Goal: Check status: Check status

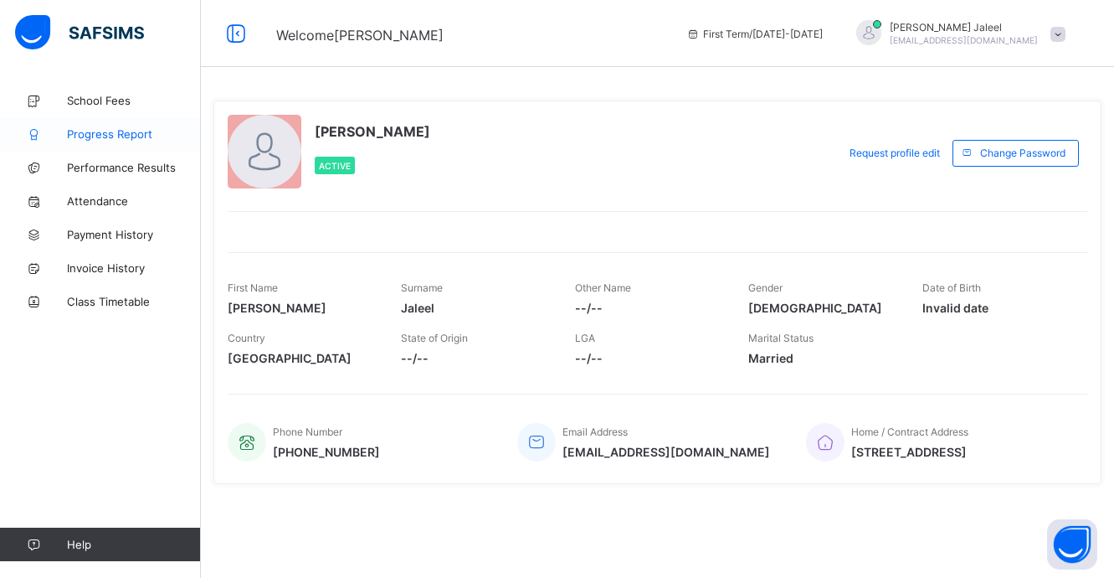
click at [159, 128] on span "Progress Report" at bounding box center [134, 133] width 134 height 13
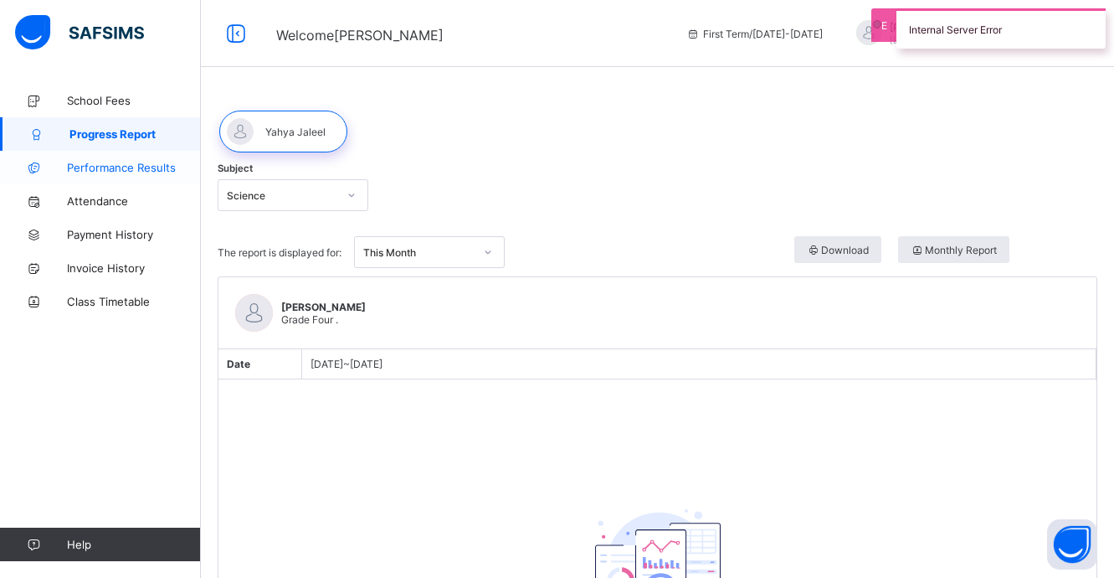
click at [146, 169] on span "Performance Results" at bounding box center [134, 167] width 134 height 13
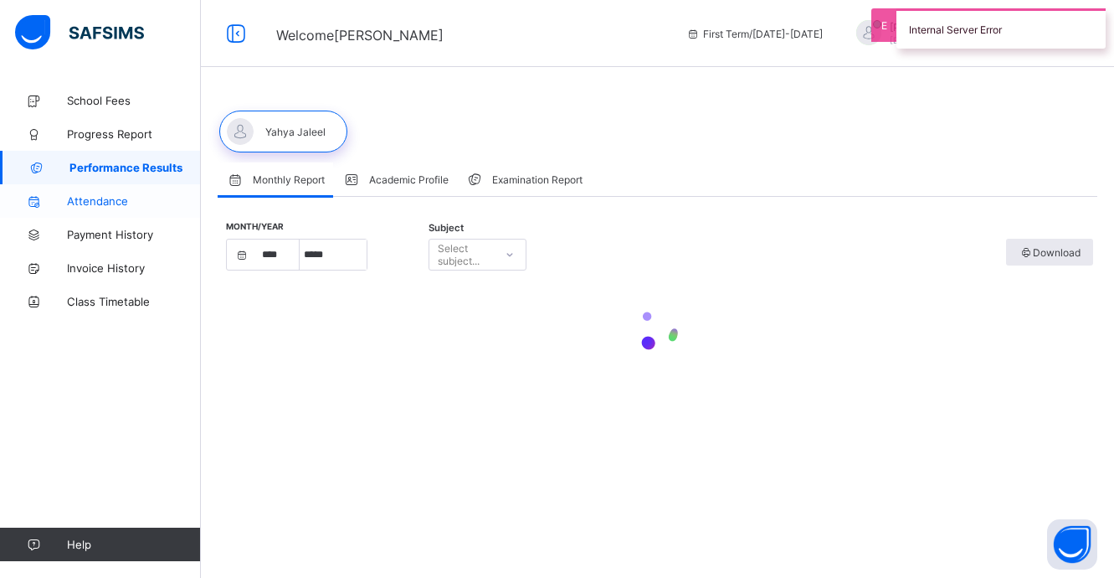
select select "****"
select select "*"
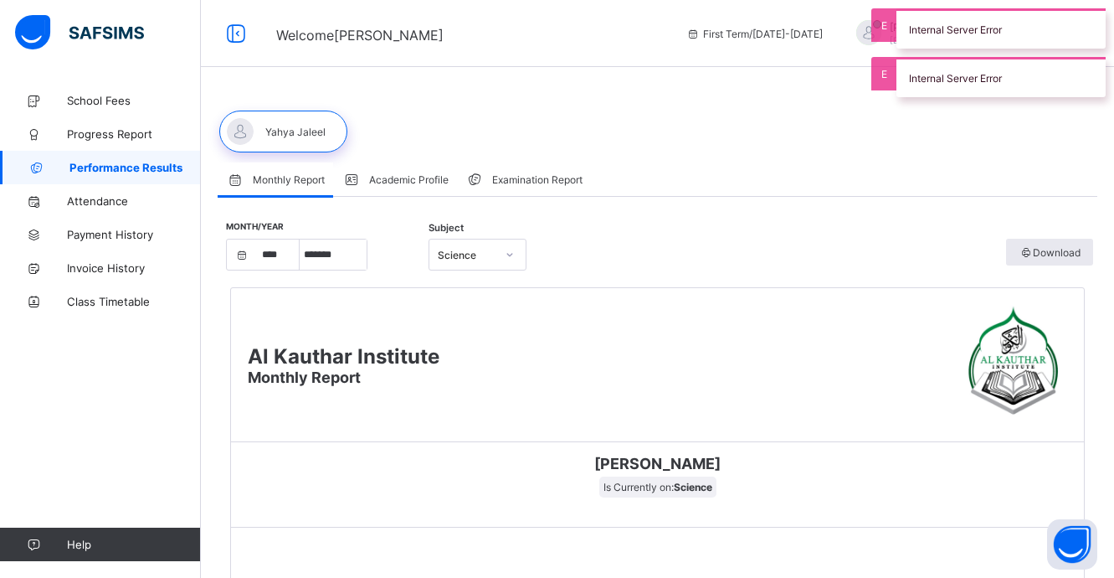
click at [460, 263] on div "Science" at bounding box center [461, 254] width 64 height 23
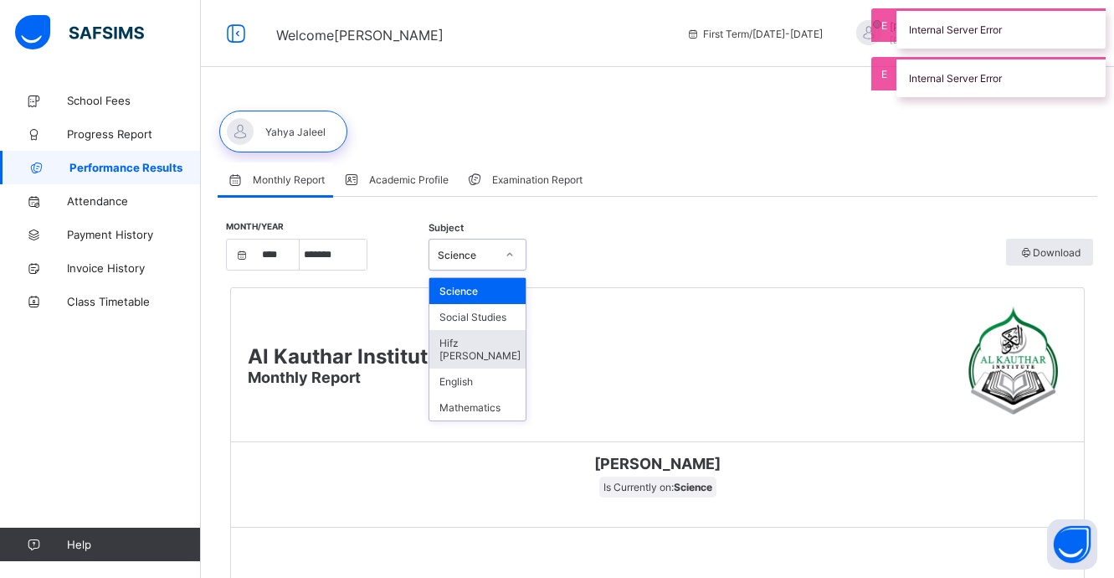
click at [484, 343] on div "Hifz [PERSON_NAME]" at bounding box center [477, 349] width 96 height 39
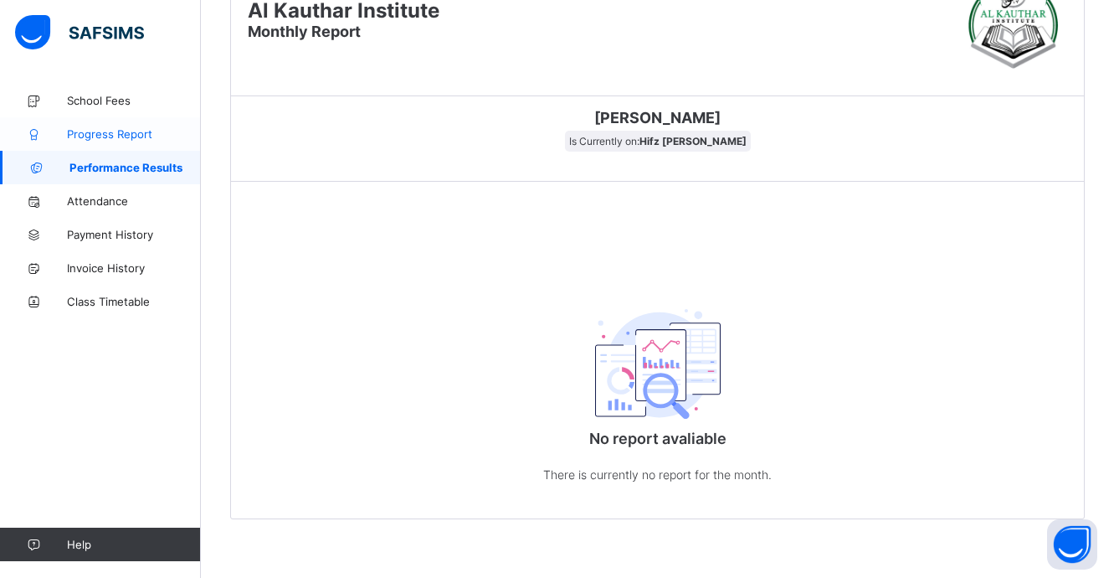
click at [167, 130] on span "Progress Report" at bounding box center [134, 133] width 134 height 13
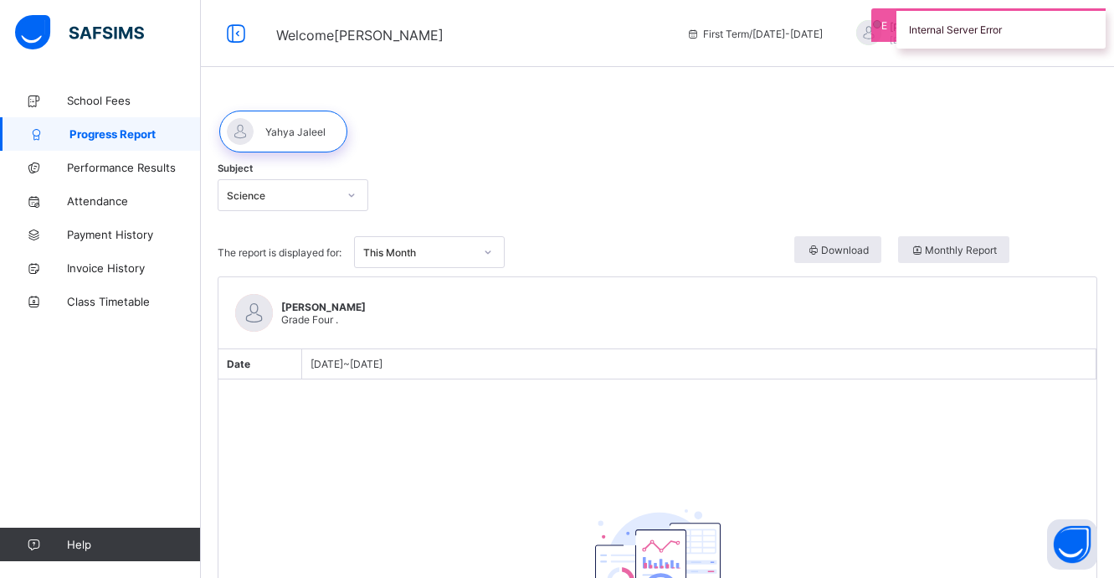
click at [335, 205] on div "Science" at bounding box center [276, 194] width 117 height 23
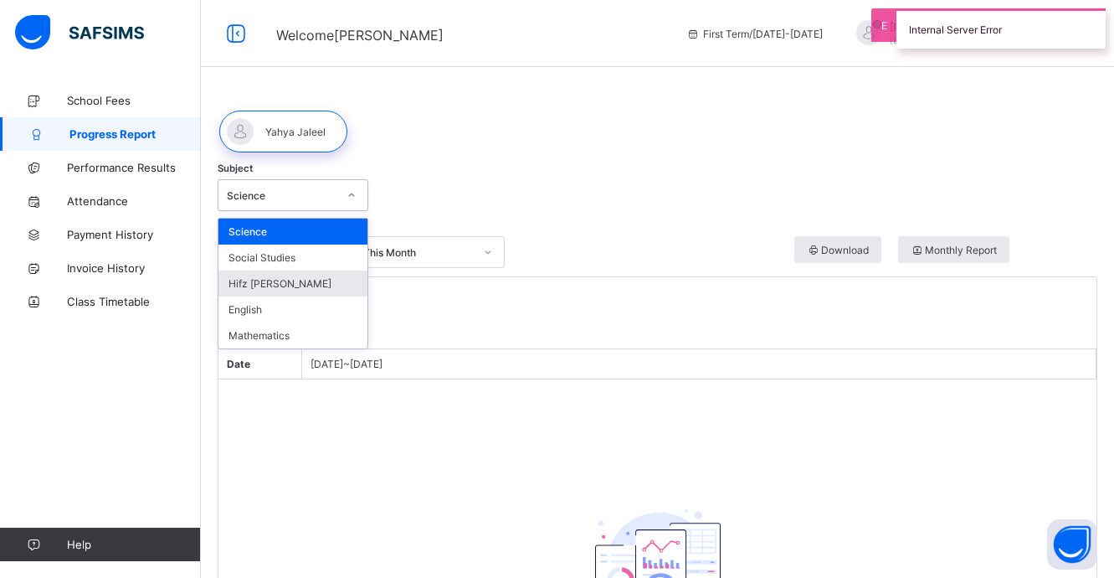
click at [314, 282] on div "Hifz [PERSON_NAME]" at bounding box center [292, 283] width 149 height 26
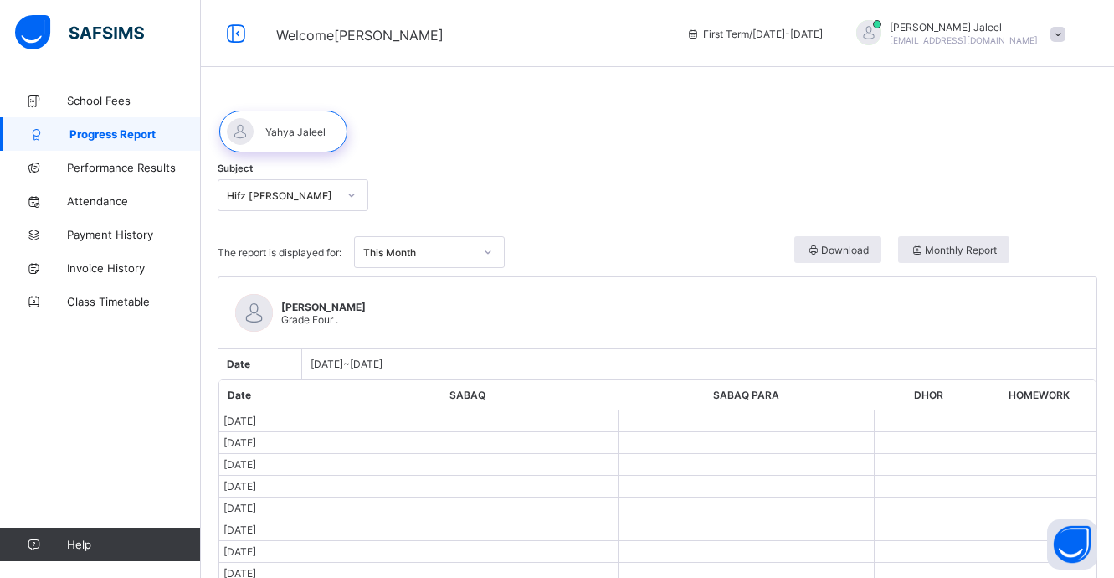
click at [512, 503] on td at bounding box center [467, 508] width 302 height 22
